Goal: Information Seeking & Learning: Learn about a topic

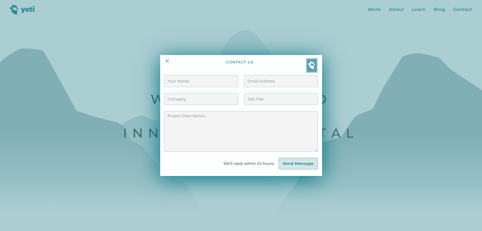
click at [345, 132] on div at bounding box center [241, 115] width 482 height 231
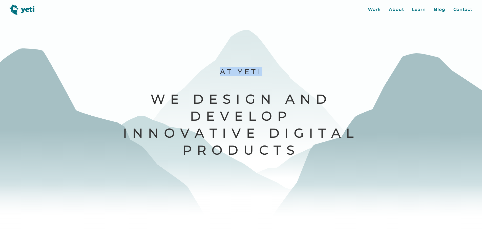
drag, startPoint x: 153, startPoint y: 104, endPoint x: 327, endPoint y: 143, distance: 179.1
click at [327, 143] on div "Work About Learn Blog Contact Close More... Work About Learn Blog Contact Blog …" at bounding box center [241, 115] width 482 height 231
click at [327, 143] on div at bounding box center [241, 115] width 482 height 231
click at [373, 11] on div "Work" at bounding box center [374, 9] width 13 height 7
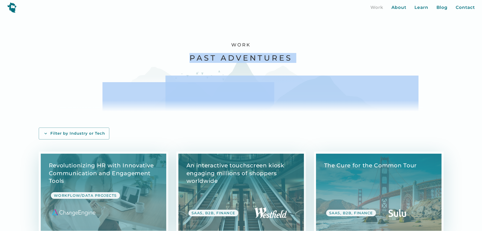
drag, startPoint x: 181, startPoint y: 57, endPoint x: 336, endPoint y: 57, distance: 154.9
click at [336, 57] on div "Work Past Adventures" at bounding box center [241, 63] width 364 height 97
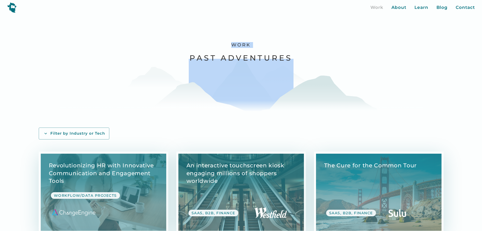
drag, startPoint x: 185, startPoint y: 60, endPoint x: 287, endPoint y: 64, distance: 101.5
click at [287, 64] on div "Work Past Adventures" at bounding box center [241, 63] width 364 height 97
click at [287, 64] on img at bounding box center [241, 98] width 105 height 79
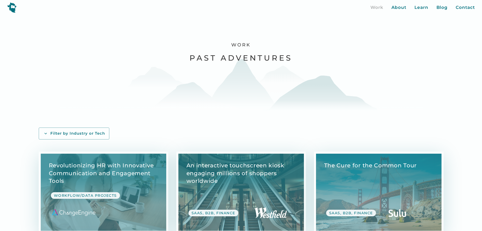
click at [290, 62] on h2 "Past Adventures" at bounding box center [241, 58] width 103 height 10
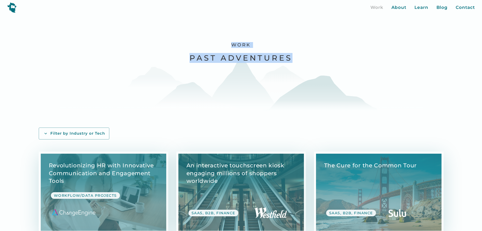
click at [290, 62] on h2 "Past Adventures" at bounding box center [241, 58] width 103 height 10
click at [304, 62] on div "Work Past Adventures" at bounding box center [241, 63] width 364 height 97
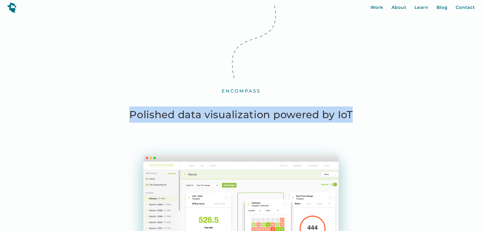
drag, startPoint x: 123, startPoint y: 113, endPoint x: 388, endPoint y: 113, distance: 265.4
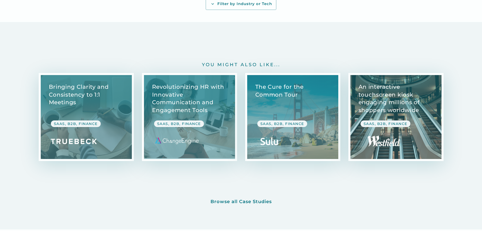
scroll to position [2252, 0]
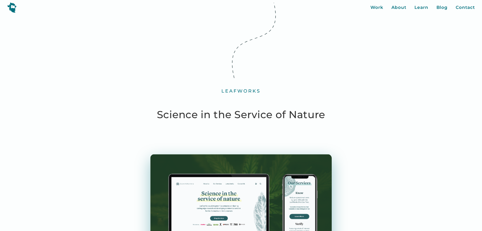
click at [249, 91] on div "Leafworks" at bounding box center [240, 91] width 39 height 6
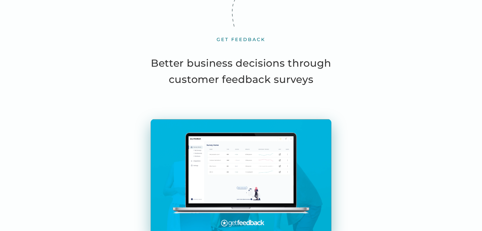
scroll to position [76, 0]
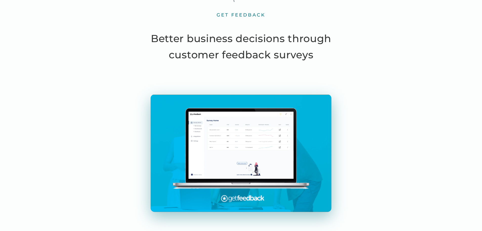
click at [251, 127] on img at bounding box center [241, 152] width 181 height 117
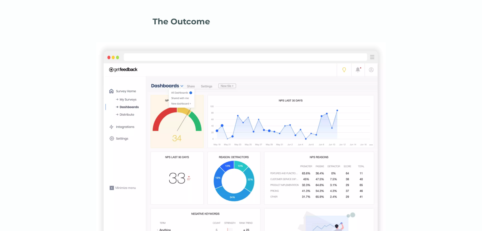
scroll to position [1189, 0]
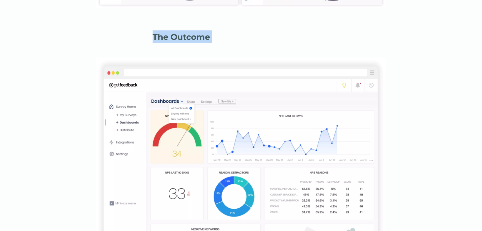
drag, startPoint x: 209, startPoint y: 41, endPoint x: 123, endPoint y: 39, distance: 85.3
drag, startPoint x: 128, startPoint y: 36, endPoint x: 234, endPoint y: 36, distance: 106.0
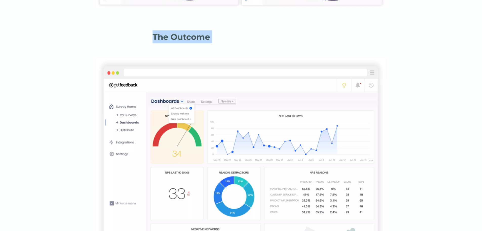
click at [234, 36] on h2 "The Outcome" at bounding box center [241, 36] width 177 height 13
drag, startPoint x: 234, startPoint y: 36, endPoint x: 140, endPoint y: 36, distance: 93.6
drag, startPoint x: 140, startPoint y: 35, endPoint x: 216, endPoint y: 38, distance: 76.5
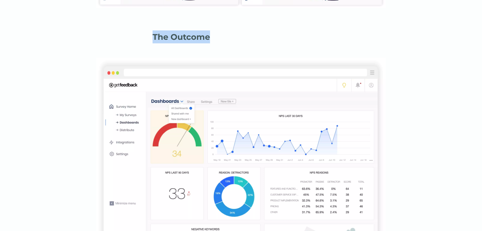
click at [216, 38] on h2 "The Outcome" at bounding box center [241, 36] width 177 height 13
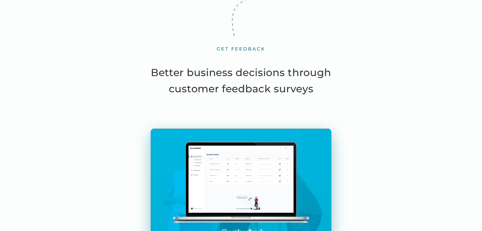
scroll to position [0, 0]
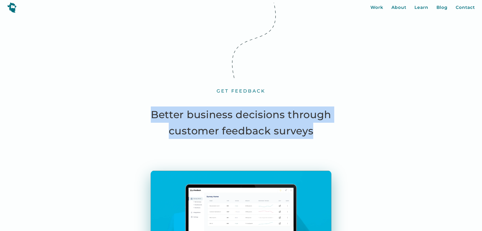
drag, startPoint x: 295, startPoint y: 122, endPoint x: 337, endPoint y: 132, distance: 43.4
click at [337, 132] on h1 "Better business decisions through customer feedback surveys" at bounding box center [241, 122] width 228 height 32
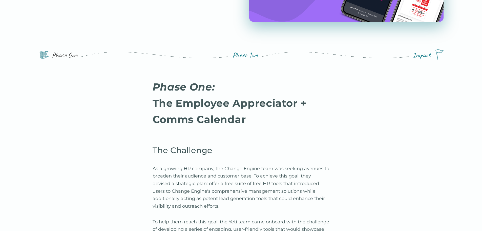
scroll to position [127, 0]
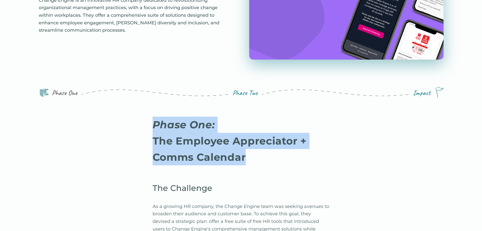
drag, startPoint x: 144, startPoint y: 89, endPoint x: 282, endPoint y: 132, distance: 144.5
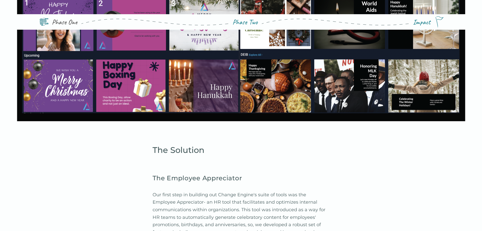
scroll to position [0, 0]
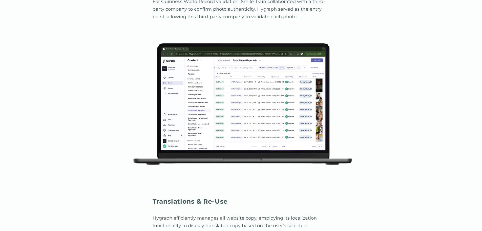
scroll to position [1822, 0]
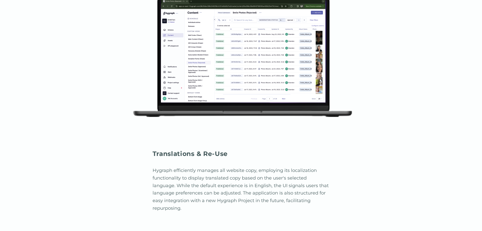
click at [297, 81] on img at bounding box center [241, 56] width 230 height 139
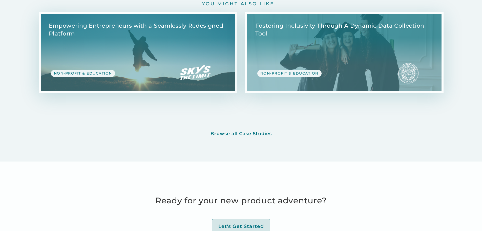
scroll to position [2657, 0]
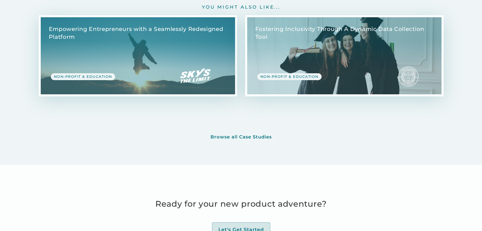
click at [341, 92] on link "View Case Study" at bounding box center [344, 55] width 194 height 77
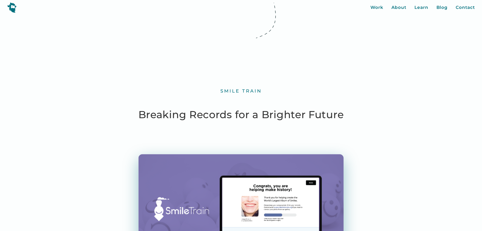
scroll to position [2657, 0]
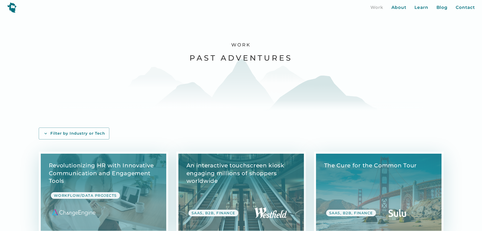
click at [400, 65] on div "Work Past Adventures" at bounding box center [241, 63] width 364 height 97
click at [385, 78] on img at bounding box center [291, 102] width 253 height 54
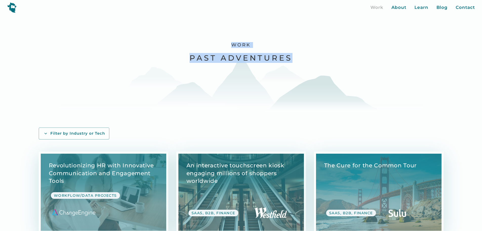
drag, startPoint x: 255, startPoint y: 61, endPoint x: 325, endPoint y: 61, distance: 70.1
click at [325, 61] on div "Work Past Adventures" at bounding box center [241, 63] width 364 height 97
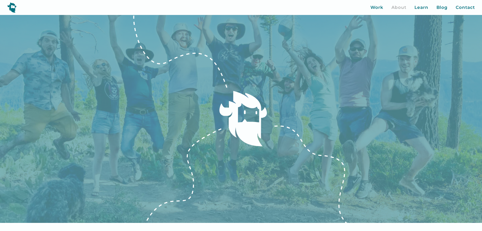
scroll to position [202, 0]
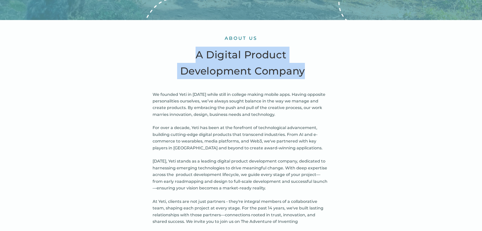
click at [320, 81] on div "about us A Digital Product Development Company We founded Yeti in [DATE] while …" at bounding box center [241, 162] width 177 height 285
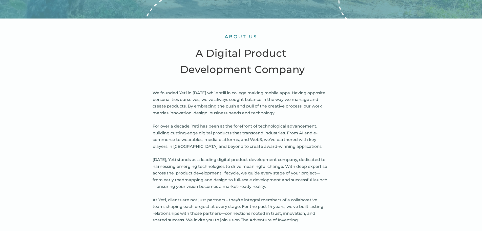
scroll to position [278, 0]
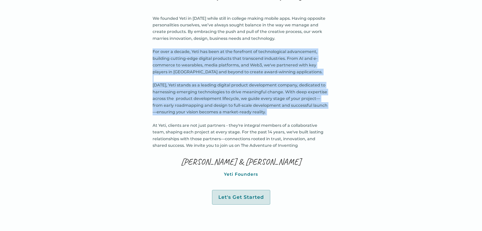
drag, startPoint x: 159, startPoint y: 70, endPoint x: 328, endPoint y: 147, distance: 185.8
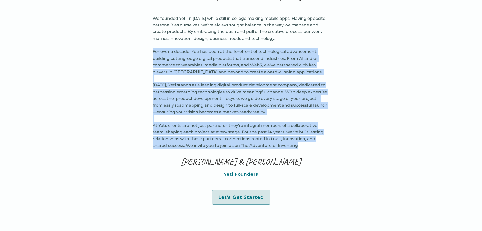
click at [329, 147] on p "We founded Yeti in [DATE] while still in college making mobile apps. Having opp…" at bounding box center [241, 82] width 177 height 134
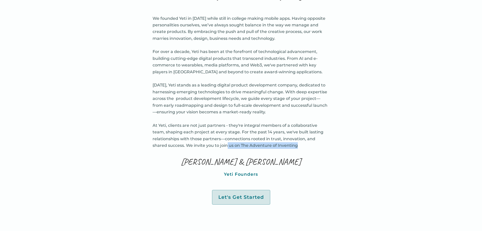
drag, startPoint x: 282, startPoint y: 163, endPoint x: 212, endPoint y: 163, distance: 70.1
click at [212, 163] on div "about us A Digital Product Development Company We founded Yeti in [DATE] while …" at bounding box center [241, 86] width 177 height 285
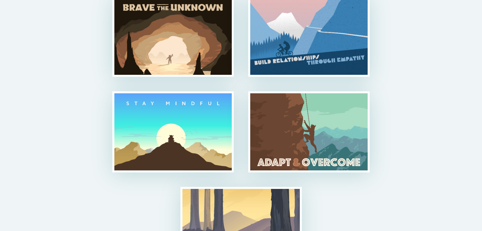
scroll to position [0, 0]
